Goal: Find specific page/section: Find specific page/section

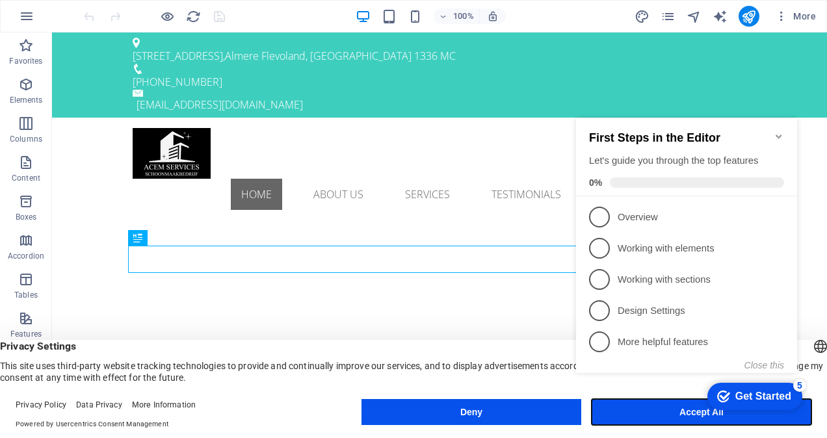
click at [694, 419] on button "Accept All" at bounding box center [702, 412] width 220 height 26
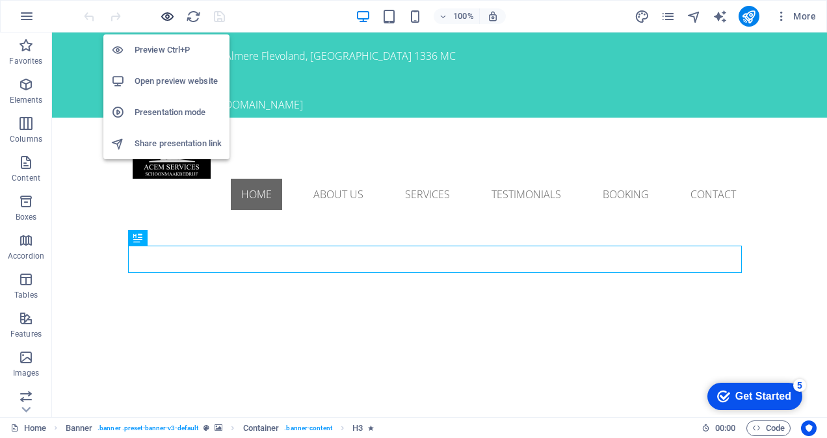
click at [170, 14] on icon "button" at bounding box center [167, 16] width 15 height 15
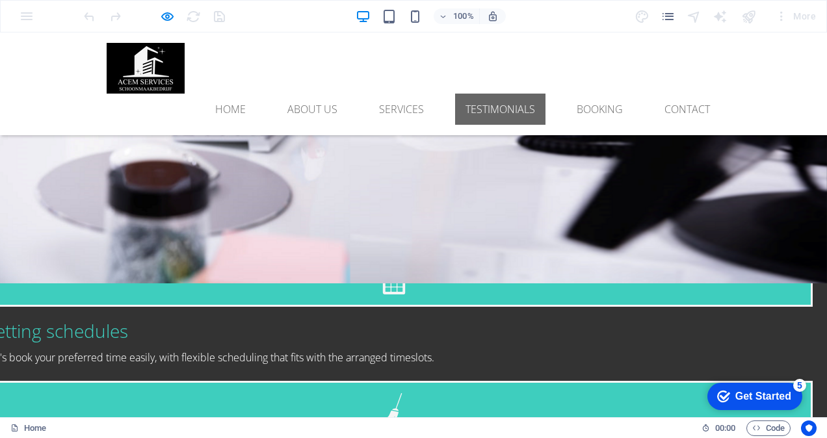
scroll to position [2082, 0]
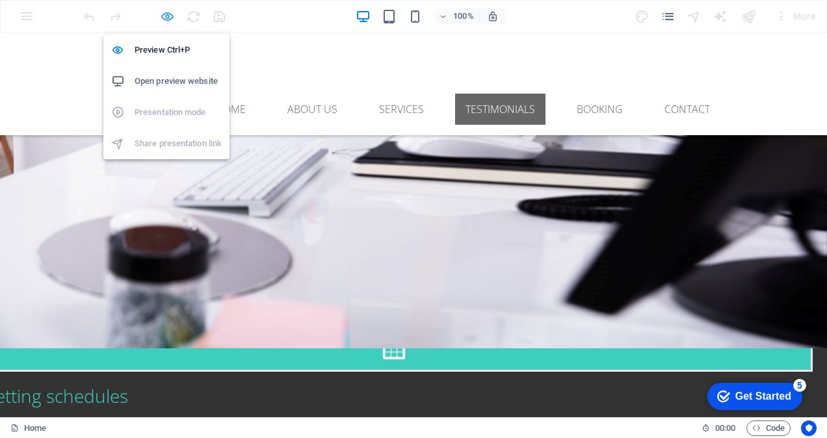
click at [168, 11] on icon "button" at bounding box center [167, 16] width 15 height 15
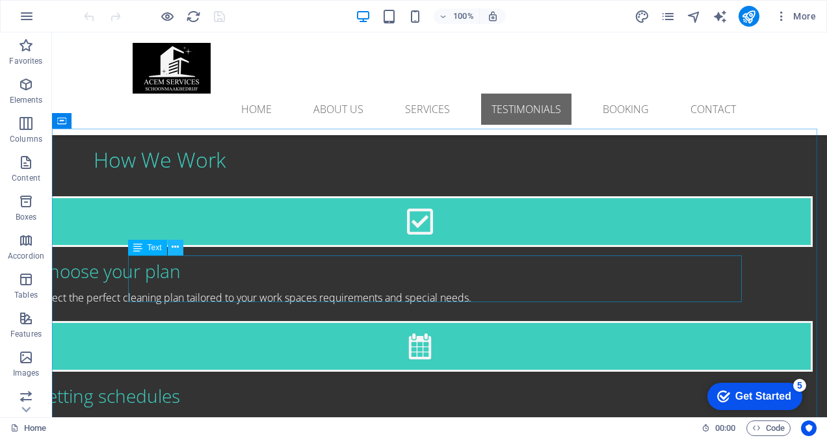
click at [178, 248] on icon at bounding box center [175, 248] width 7 height 14
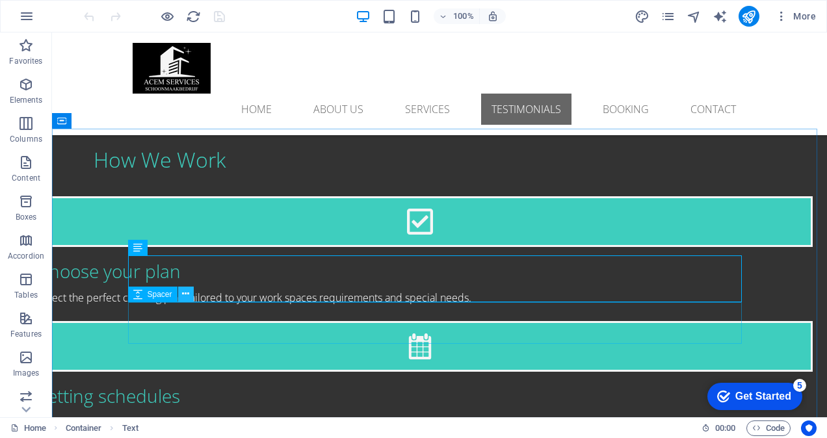
click at [188, 294] on icon at bounding box center [185, 295] width 7 height 14
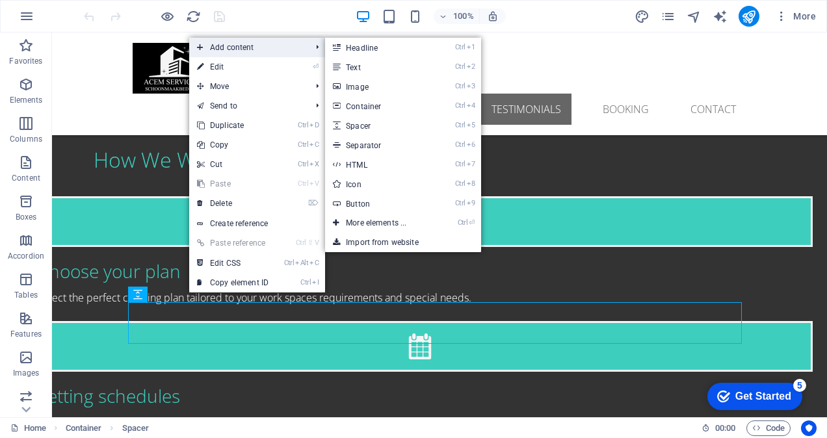
click at [250, 46] on span "Add content" at bounding box center [247, 48] width 116 height 20
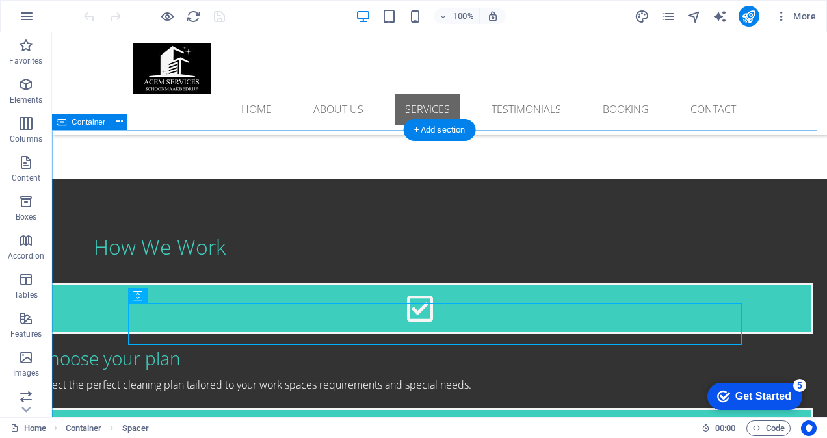
scroll to position [1931, 0]
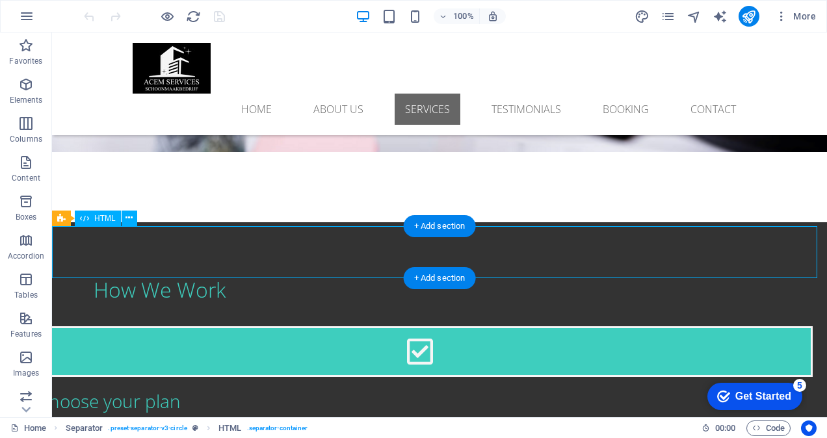
scroll to position [1670, 0]
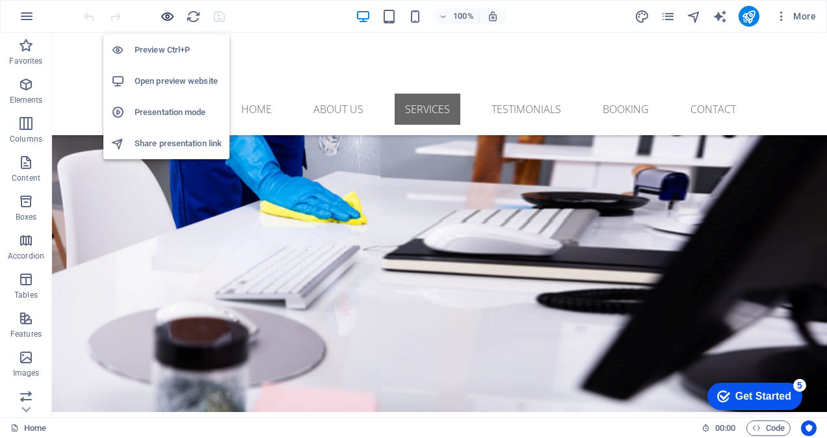
click at [170, 11] on icon "button" at bounding box center [167, 16] width 15 height 15
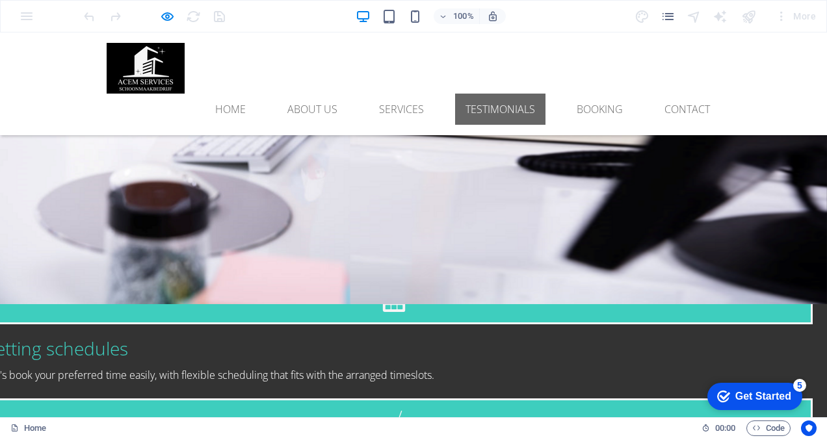
scroll to position [2212, 0]
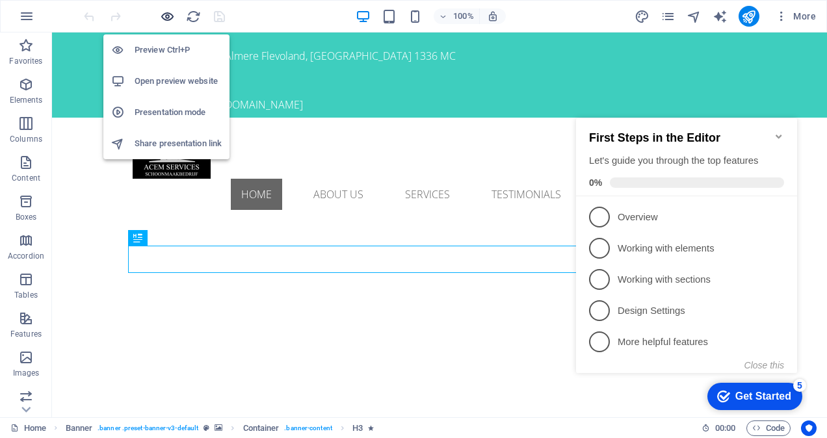
click at [160, 20] on icon "button" at bounding box center [167, 16] width 15 height 15
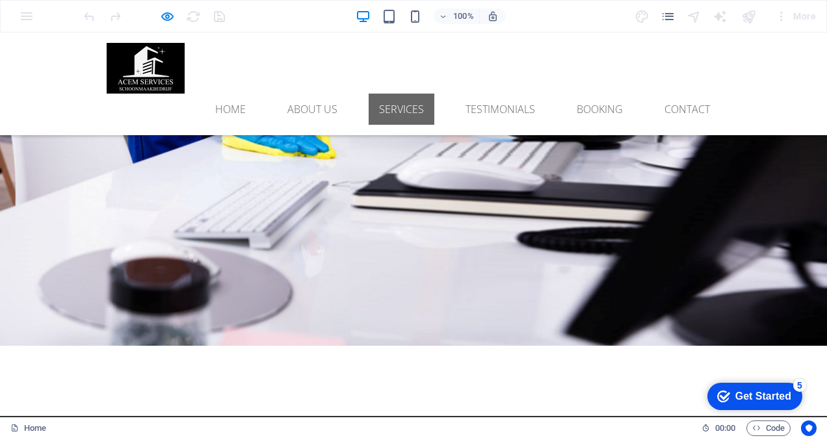
scroll to position [1691, 0]
